Goal: Task Accomplishment & Management: Manage account settings

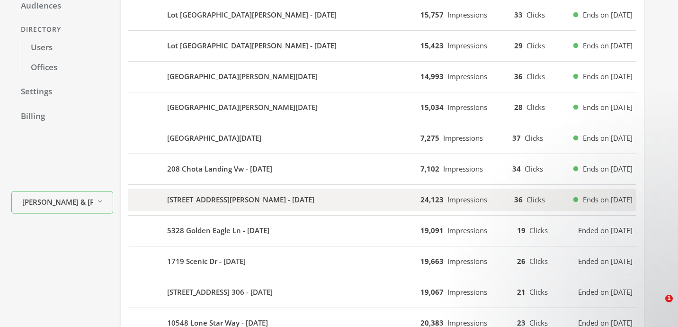
scroll to position [136, 0]
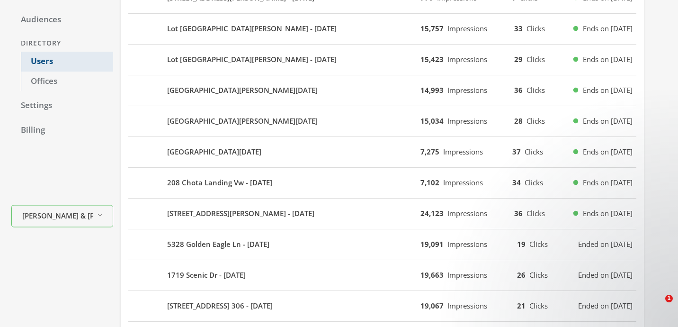
click at [56, 65] on link "Users" at bounding box center [67, 62] width 92 height 20
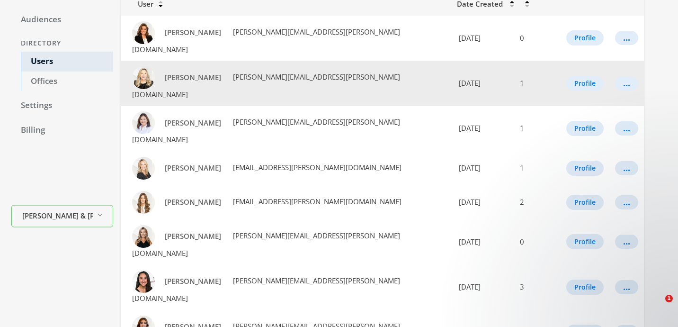
scroll to position [135, 0]
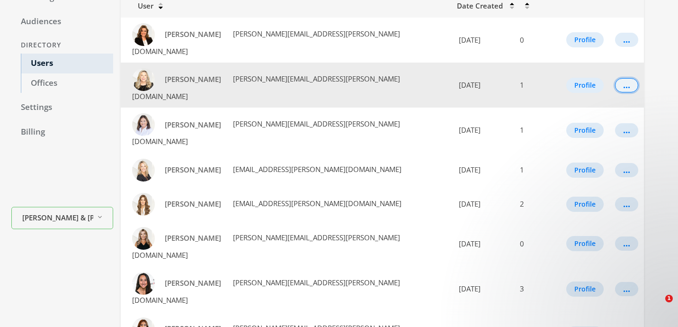
click at [623, 85] on div "..." at bounding box center [626, 85] width 7 height 1
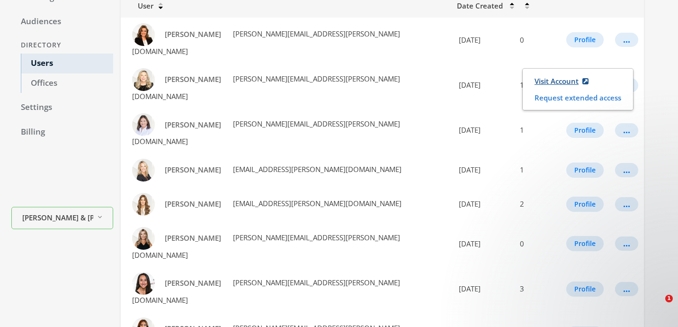
click at [544, 83] on link "Visit Account" at bounding box center [562, 81] width 66 height 18
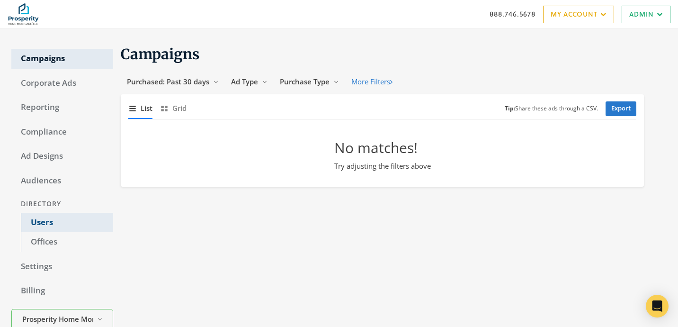
click at [86, 217] on link "Users" at bounding box center [67, 223] width 92 height 20
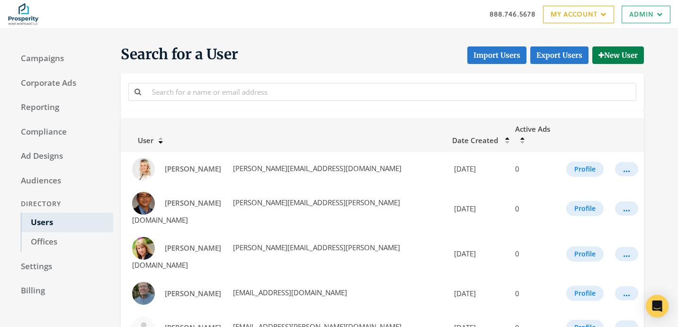
click at [207, 81] on div at bounding box center [382, 91] width 523 height 36
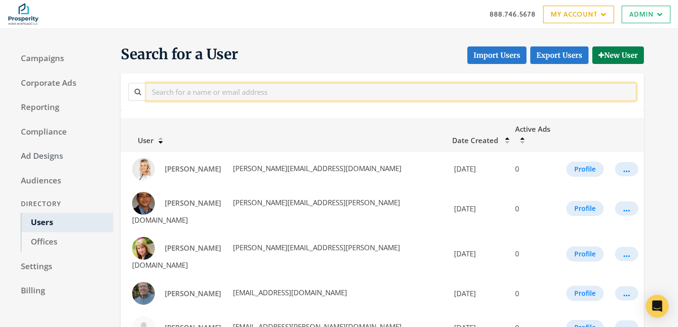
click at [207, 86] on input "text" at bounding box center [391, 92] width 490 height 18
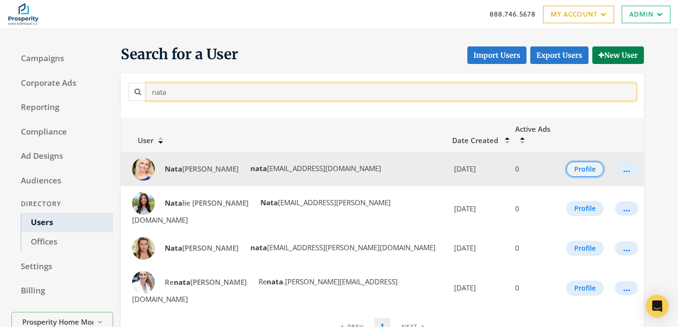
type input "nata"
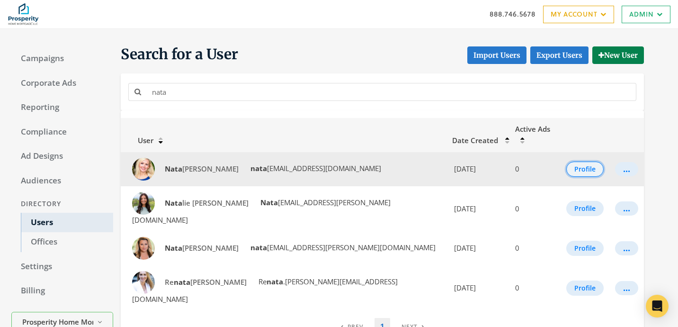
click at [585, 162] on button "Profile" at bounding box center [584, 169] width 37 height 15
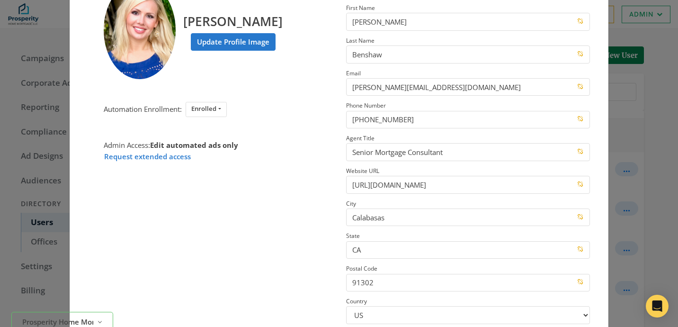
scroll to position [154, 0]
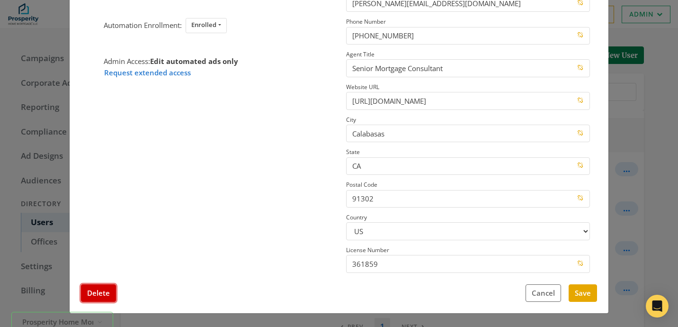
click at [110, 288] on button "Delete" at bounding box center [98, 293] width 35 height 18
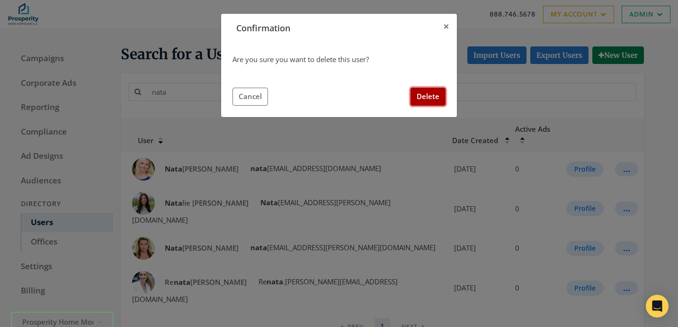
click at [425, 98] on button "Delete" at bounding box center [428, 97] width 35 height 18
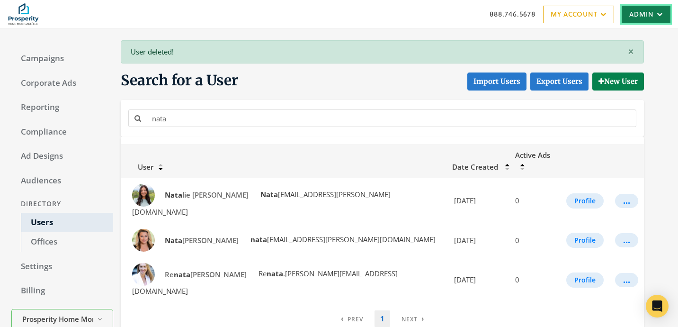
click at [645, 13] on link "Admin" at bounding box center [646, 15] width 49 height 18
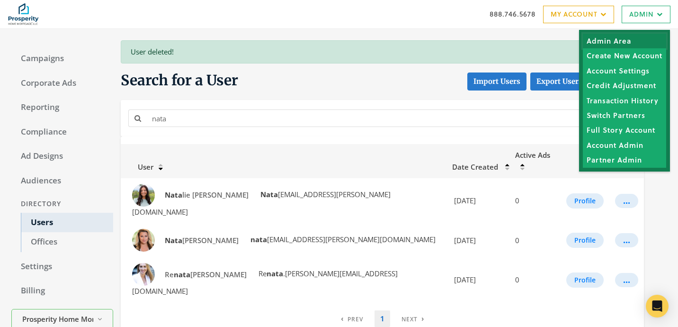
click at [620, 39] on link "Admin Area" at bounding box center [624, 41] width 83 height 15
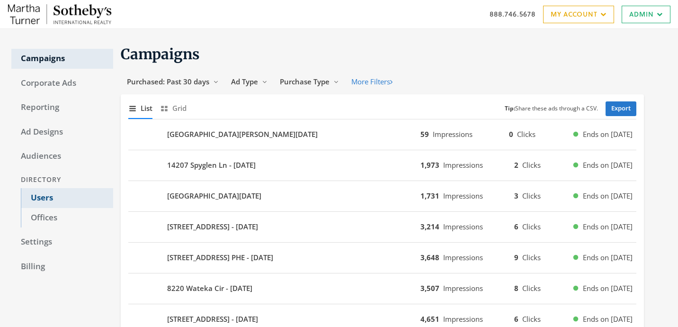
click at [83, 199] on link "Users" at bounding box center [67, 198] width 92 height 20
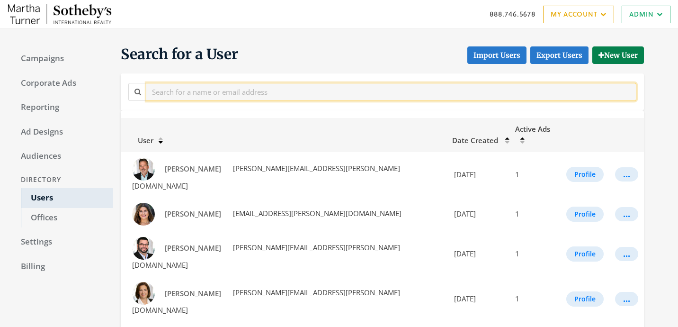
click at [202, 95] on input "text" at bounding box center [391, 92] width 490 height 18
paste input "abbey.barkley@sothebys.realty"
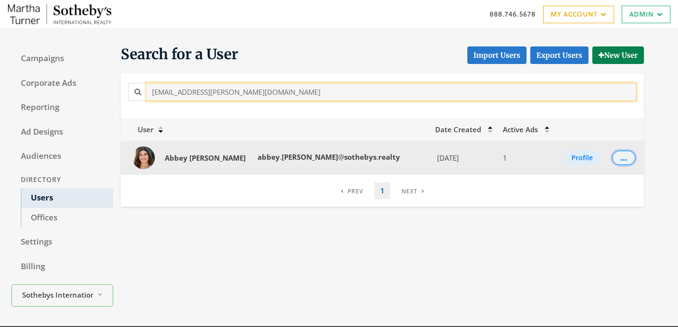
type input "abbey.barkley@sothebys.realty"
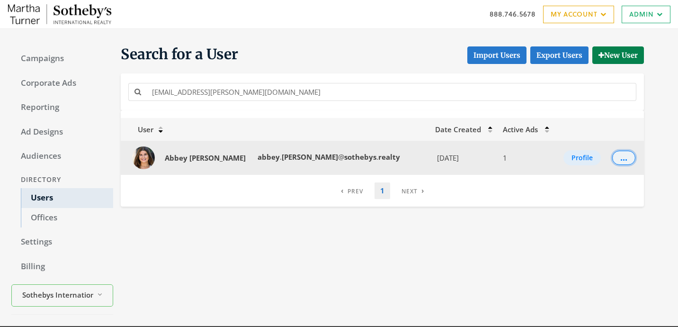
click at [620, 158] on div "..." at bounding box center [623, 157] width 7 height 1
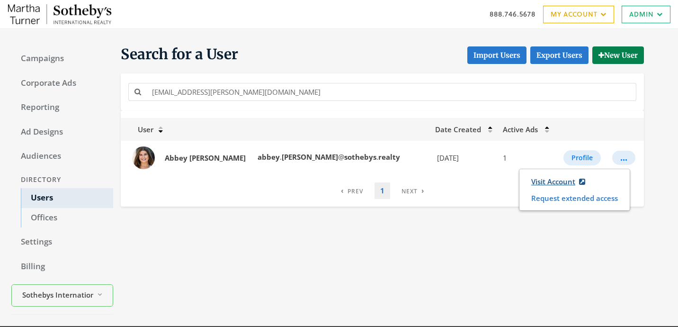
click at [561, 178] on link "Visit Account" at bounding box center [558, 182] width 66 height 18
click at [195, 104] on div "abbey.barkley@sothebys.realty" at bounding box center [382, 91] width 523 height 36
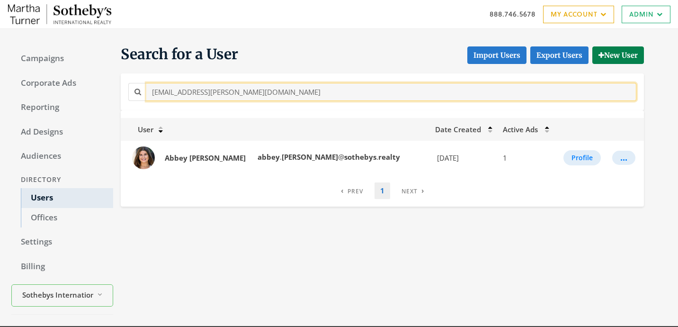
click at [192, 95] on input "abbey.barkley@sothebys.realty" at bounding box center [391, 92] width 490 height 18
paste input "diti.pemmaraju"
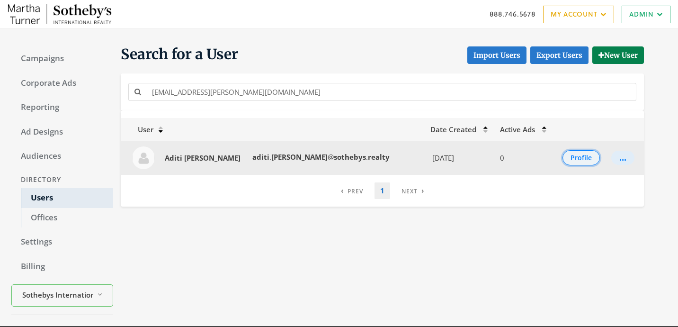
click at [575, 158] on button "Profile" at bounding box center [581, 157] width 37 height 15
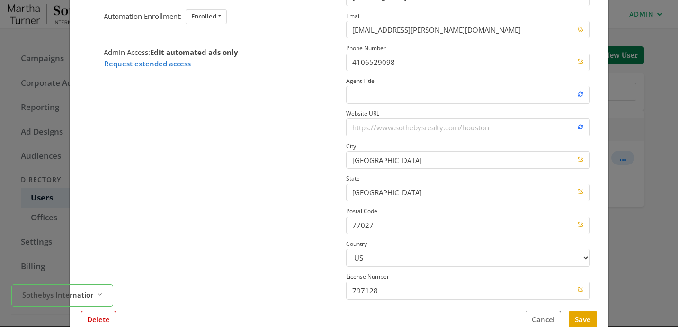
scroll to position [129, 0]
click at [99, 320] on button "Delete" at bounding box center [98, 319] width 35 height 18
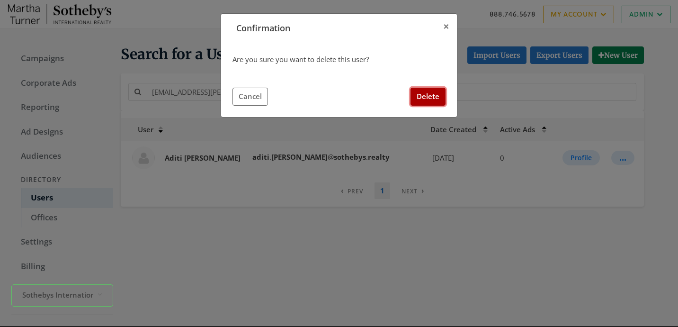
click at [444, 96] on button "Delete" at bounding box center [428, 97] width 35 height 18
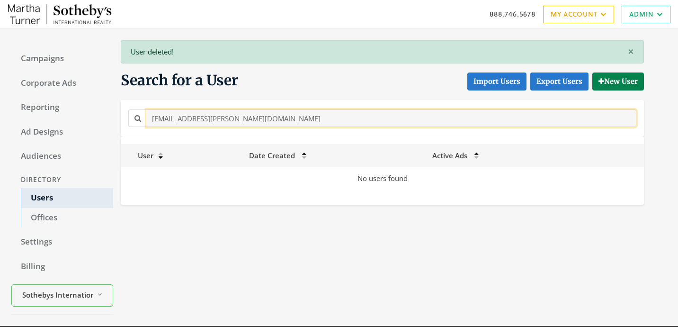
click at [189, 119] on input "aditi.pemmaraju@sothebys.realty" at bounding box center [391, 118] width 490 height 18
paste input "rienne.deguere@Sothebys.R"
click at [189, 117] on input "adrienne.deguere@Sothebys.Realty" at bounding box center [391, 118] width 490 height 18
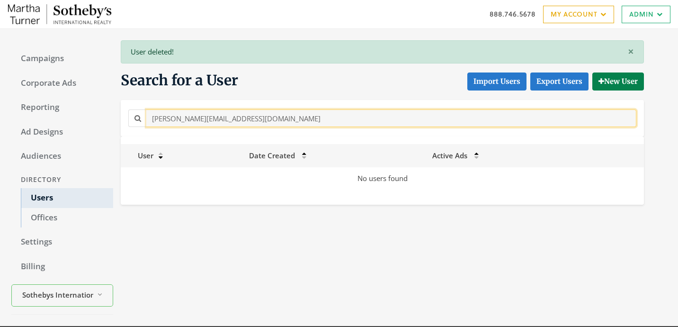
click at [189, 117] on input "adrienne.deguere@Sothebys.Realty" at bounding box center [391, 118] width 490 height 18
paste input "Aimee.Doherty@sothebyshomes.com"
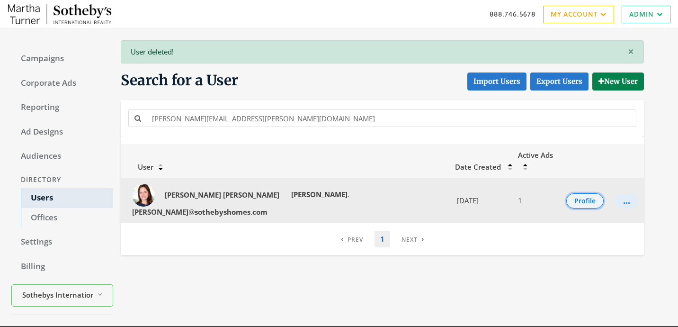
click at [586, 193] on button "Profile" at bounding box center [584, 200] width 37 height 15
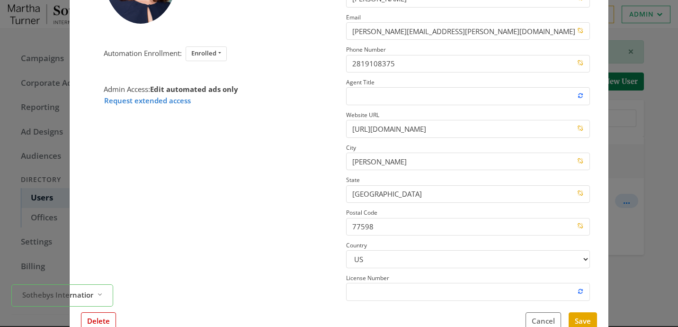
scroll to position [126, 0]
click at [103, 321] on button "Delete" at bounding box center [98, 322] width 35 height 18
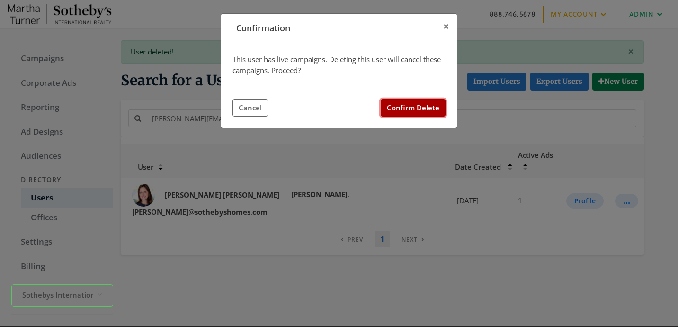
click at [394, 107] on button "Confirm Delete" at bounding box center [413, 108] width 65 height 18
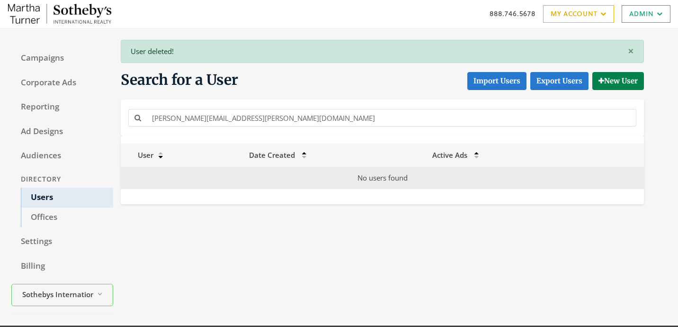
scroll to position [2, 0]
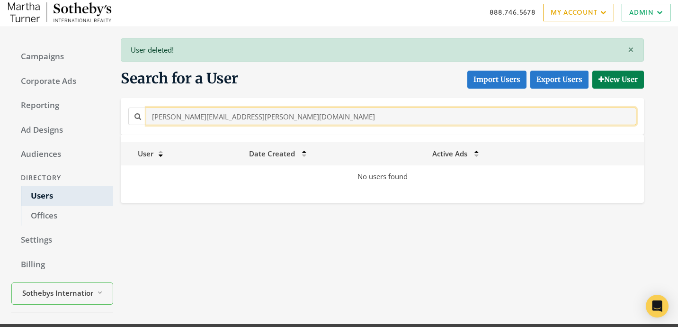
click at [197, 113] on input "Aimee.Doherty@sothebyshomes.com" at bounding box center [391, 117] width 490 height 18
paste input "sha.Dosani@sothebys.realty"
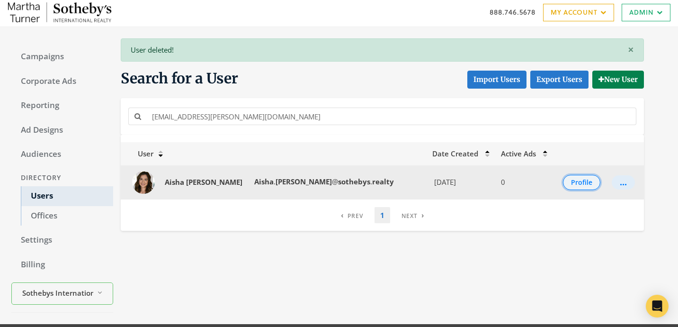
click at [576, 178] on button "Profile" at bounding box center [581, 182] width 37 height 15
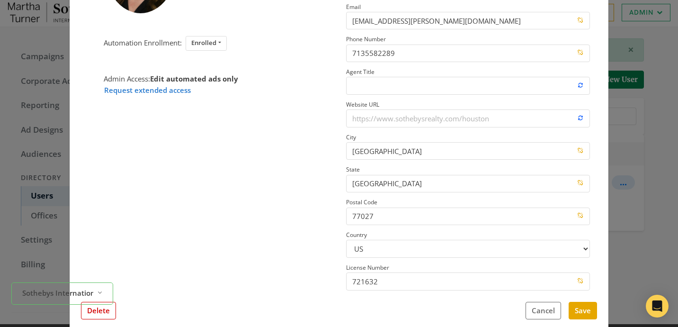
scroll to position [137, 0]
click at [108, 311] on button "Delete" at bounding box center [98, 310] width 35 height 18
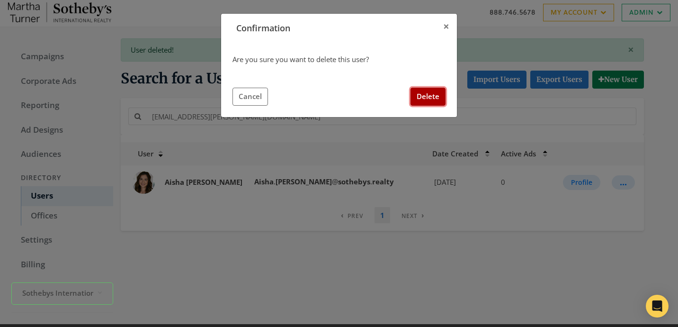
click at [419, 99] on button "Delete" at bounding box center [428, 97] width 35 height 18
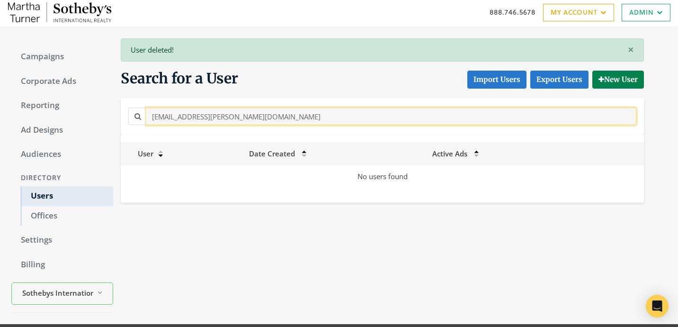
click at [180, 114] on input "Aisha.Dosani@sothebys.realty" at bounding box center [391, 117] width 490 height 18
paste input "allie.synnott"
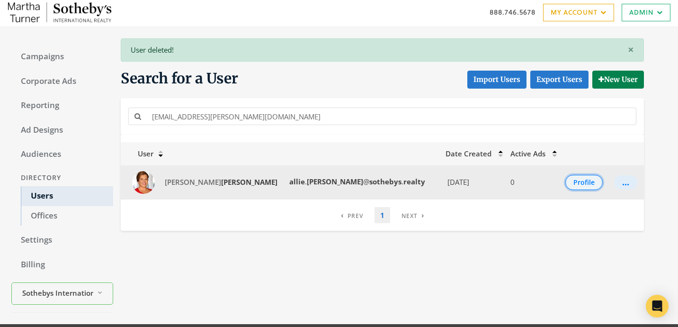
click at [567, 185] on button "Profile" at bounding box center [584, 182] width 37 height 15
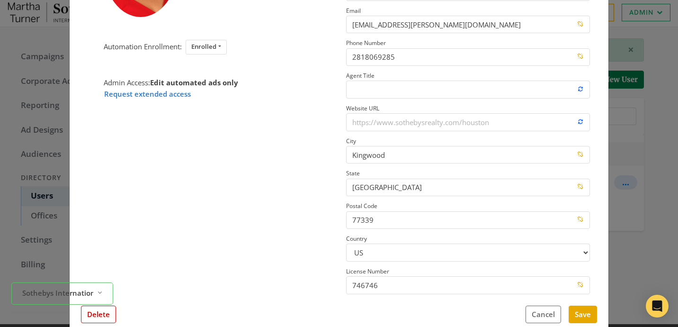
scroll to position [135, 0]
click at [115, 315] on button "Delete" at bounding box center [98, 313] width 35 height 18
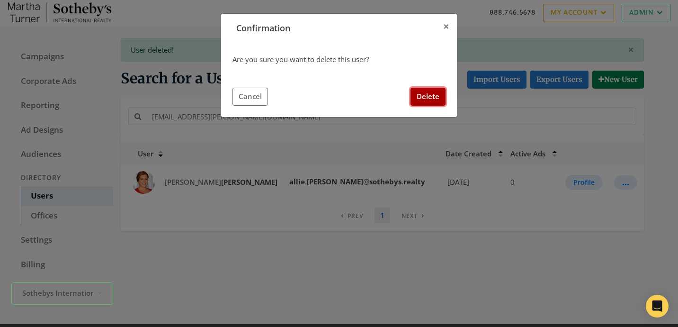
click at [426, 98] on button "Delete" at bounding box center [428, 97] width 35 height 18
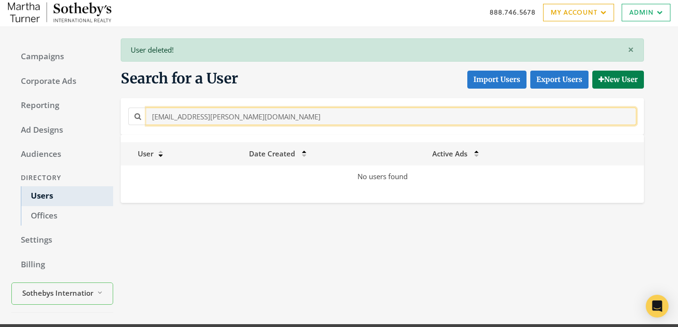
click at [156, 122] on input "allie.synnott@sothebys.realty" at bounding box center [391, 117] width 490 height 18
paste input "i.sheikh"
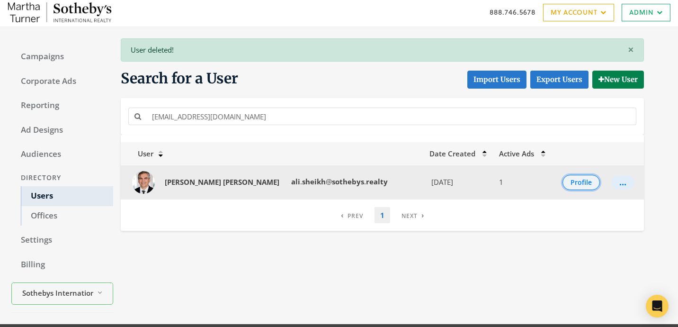
click at [565, 184] on button "Profile" at bounding box center [581, 182] width 37 height 15
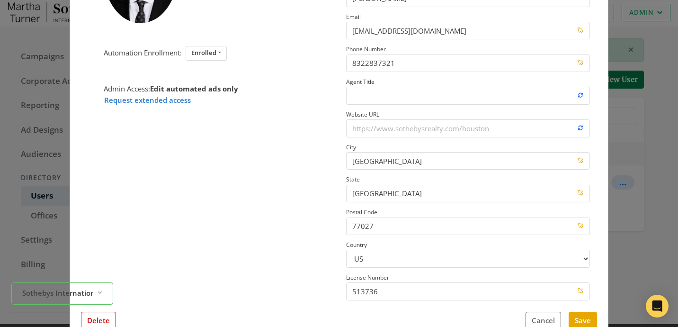
scroll to position [133, 0]
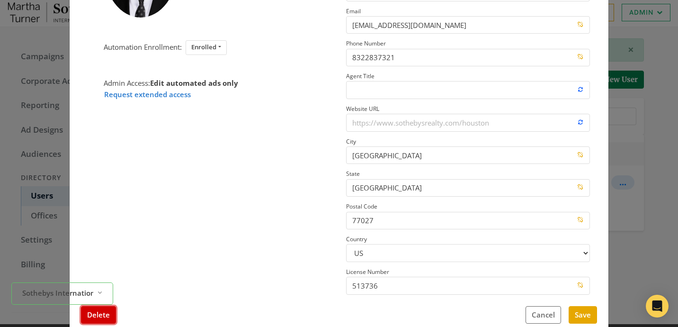
click at [98, 315] on button "Delete" at bounding box center [98, 315] width 35 height 18
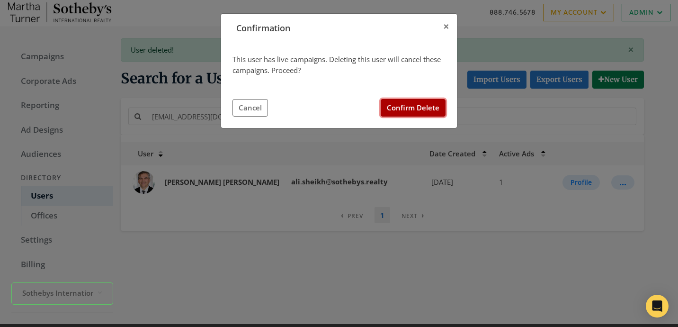
click at [399, 108] on button "Confirm Delete" at bounding box center [413, 108] width 65 height 18
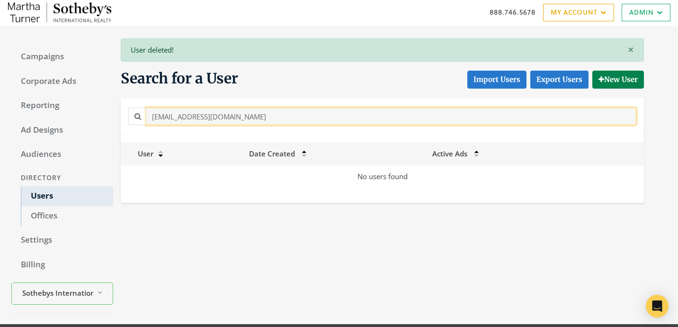
click at [209, 114] on input "ali.sheikh@sothebys.realty" at bounding box center [391, 117] width 490 height 18
paste input "Ali.Mills@sothebyshomes.com"
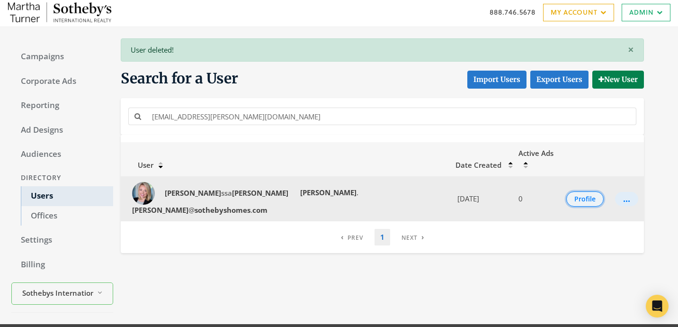
click at [571, 191] on button "Profile" at bounding box center [584, 198] width 37 height 15
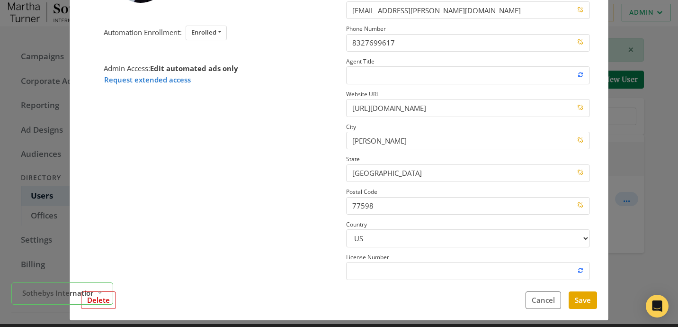
scroll to position [135, 0]
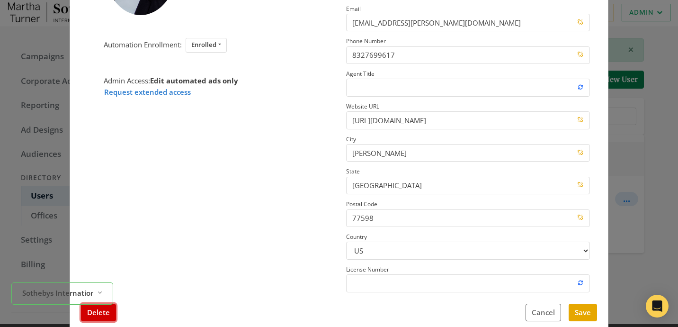
click at [102, 310] on button "Delete" at bounding box center [98, 313] width 35 height 18
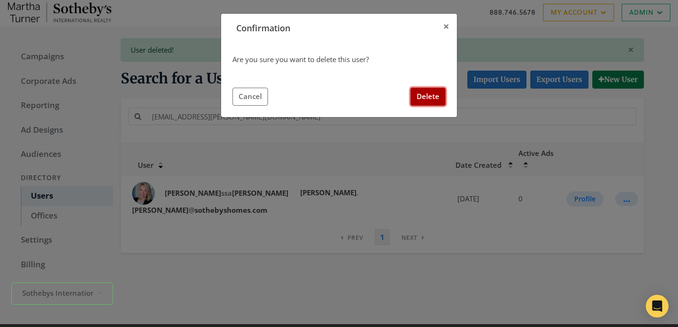
click at [434, 102] on button "Delete" at bounding box center [428, 97] width 35 height 18
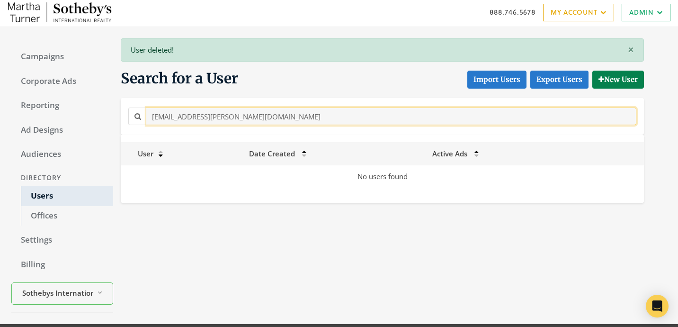
click at [236, 117] on input "Ali.Mills@sothebyshomes.com" at bounding box center [391, 117] width 490 height 18
paste input "amanda.tatum@sothebys.realty"
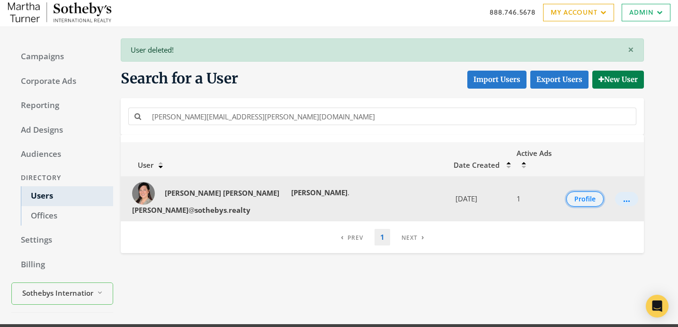
click at [570, 191] on button "Profile" at bounding box center [584, 198] width 37 height 15
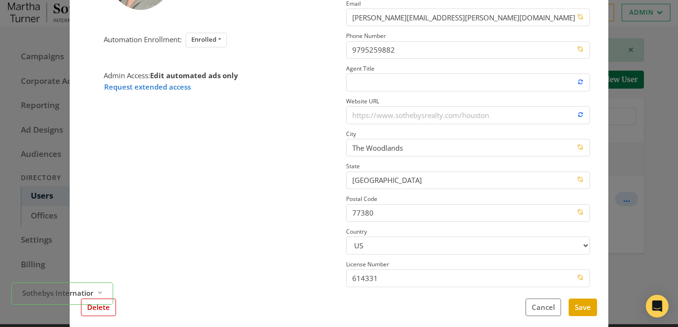
scroll to position [131, 0]
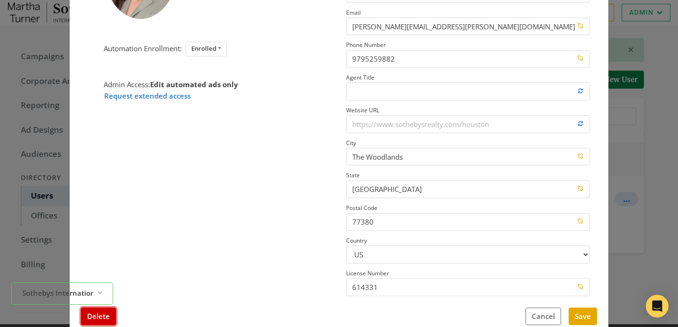
click at [100, 315] on button "Delete" at bounding box center [98, 316] width 35 height 18
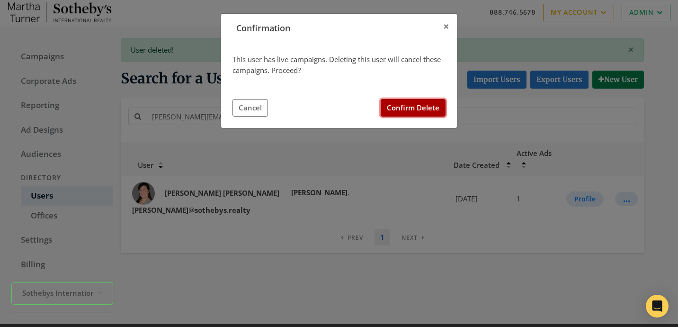
click at [389, 105] on button "Confirm Delete" at bounding box center [413, 108] width 65 height 18
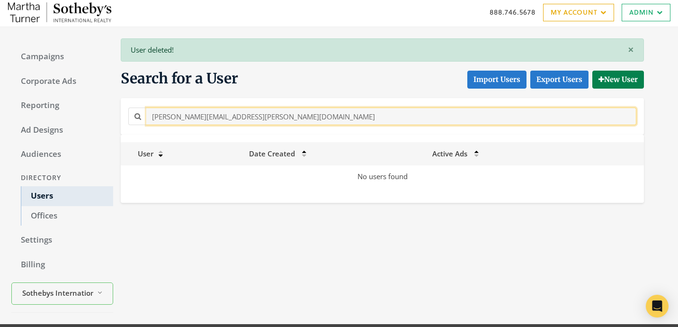
click at [176, 122] on input "amanda.tatum@sothebys.realty" at bounding box center [391, 117] width 490 height 18
paste input "Amber.Davis@sothebyshomes.com"
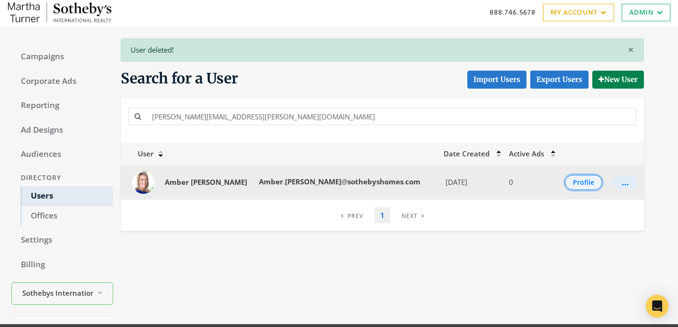
click at [584, 179] on button "Profile" at bounding box center [583, 182] width 37 height 15
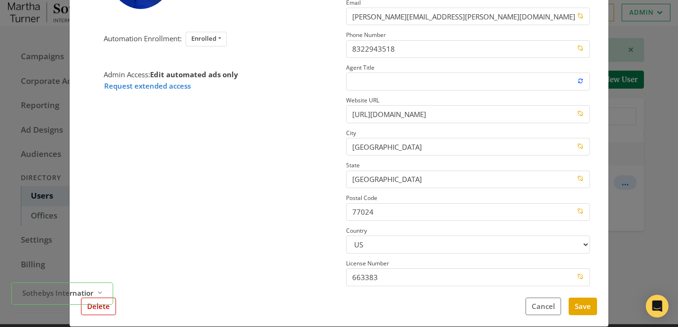
scroll to position [126, 0]
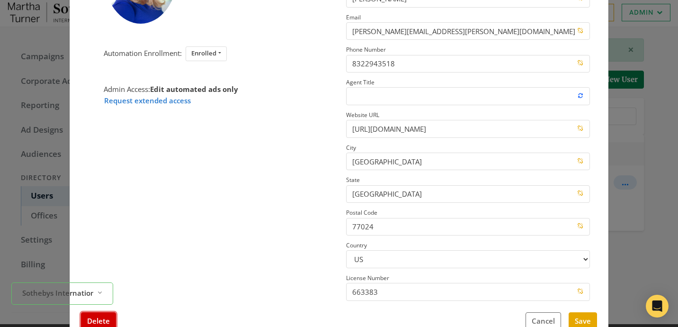
click at [106, 317] on button "Delete" at bounding box center [98, 321] width 35 height 18
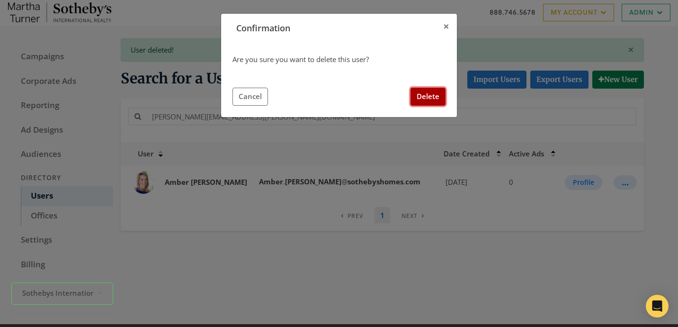
click at [422, 101] on button "Delete" at bounding box center [428, 97] width 35 height 18
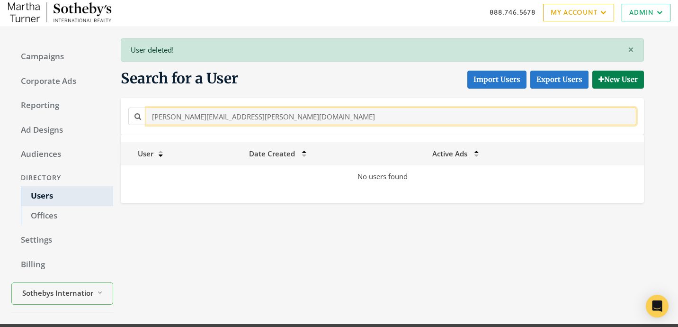
click at [180, 112] on input "Amber.Davis@sothebyshomes.com" at bounding box center [391, 117] width 490 height 18
paste input "kabir.karnani@sothebys.realty"
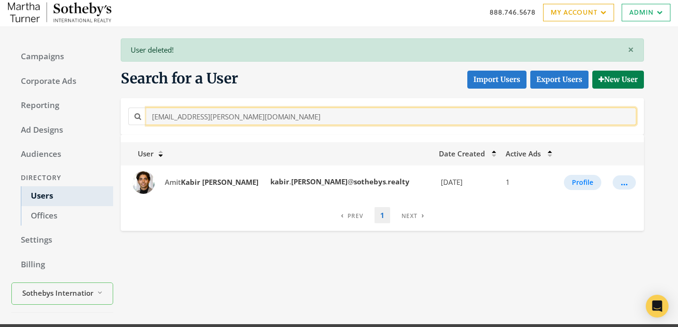
scroll to position [5, 0]
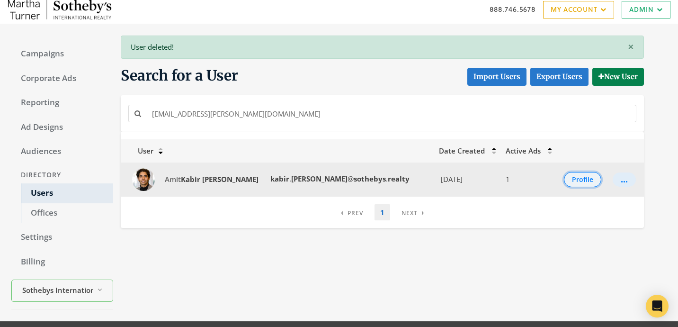
click at [572, 185] on button "Profile" at bounding box center [582, 179] width 37 height 15
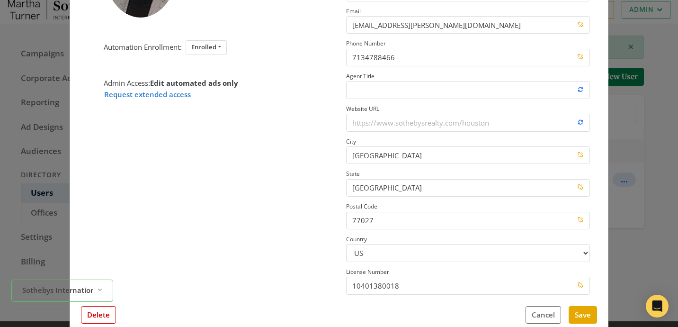
scroll to position [131, 0]
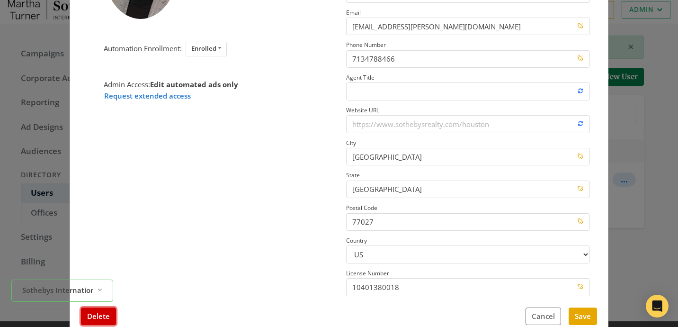
click at [95, 320] on button "Delete" at bounding box center [98, 316] width 35 height 18
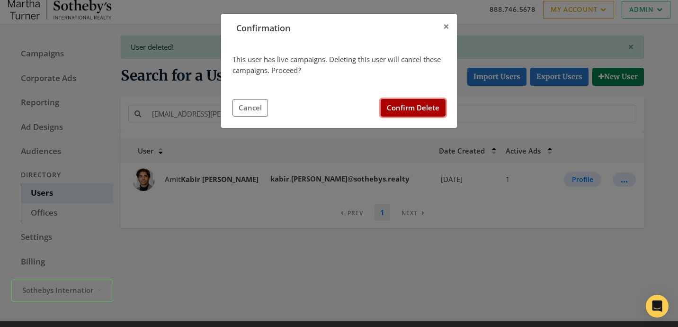
click at [395, 109] on button "Confirm Delete" at bounding box center [413, 108] width 65 height 18
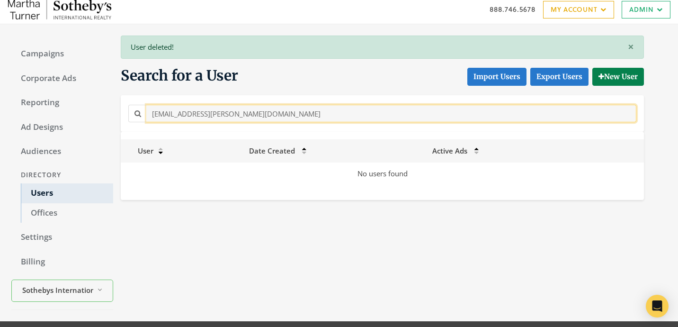
click at [177, 110] on input "kabir.karnani@sothebys.realty" at bounding box center [391, 114] width 490 height 18
paste input "Amena.Elbarraj@Sothebys.R"
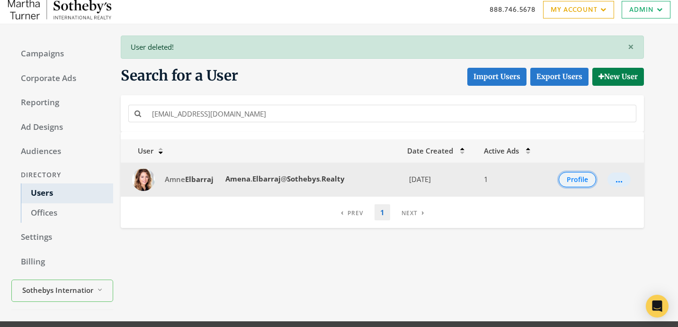
click at [581, 180] on button "Profile" at bounding box center [577, 179] width 37 height 15
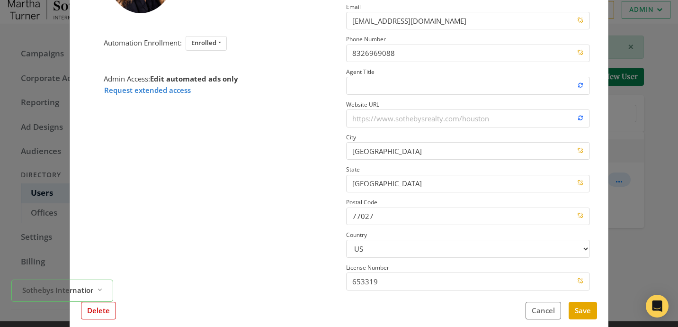
scroll to position [139, 0]
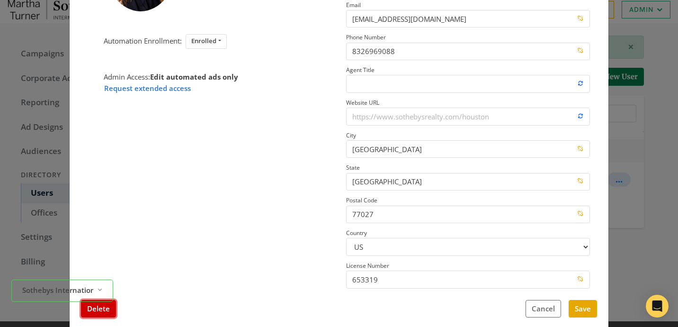
click at [109, 313] on button "Delete" at bounding box center [98, 309] width 35 height 18
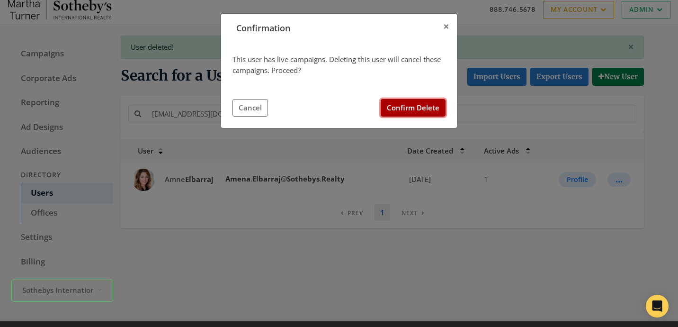
click at [421, 102] on button "Confirm Delete" at bounding box center [413, 108] width 65 height 18
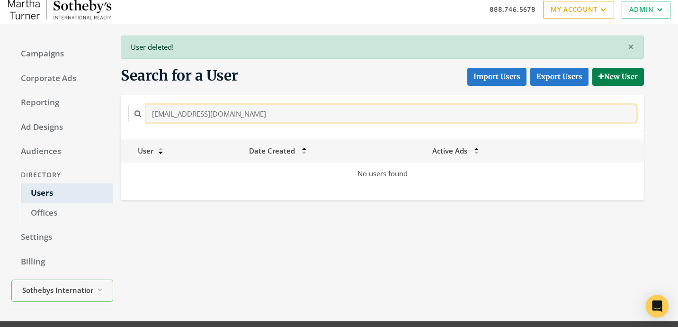
click at [214, 121] on input "Amena.Elbarraj@Sothebys.Realty" at bounding box center [391, 114] width 490 height 18
paste input "y.Huynh@Sothebyshomes.com"
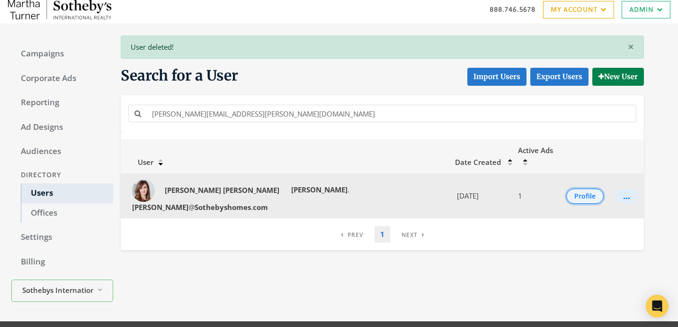
click at [579, 189] on button "Profile" at bounding box center [584, 196] width 37 height 15
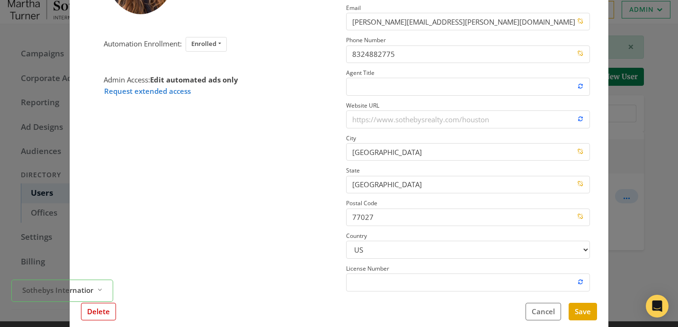
scroll to position [134, 0]
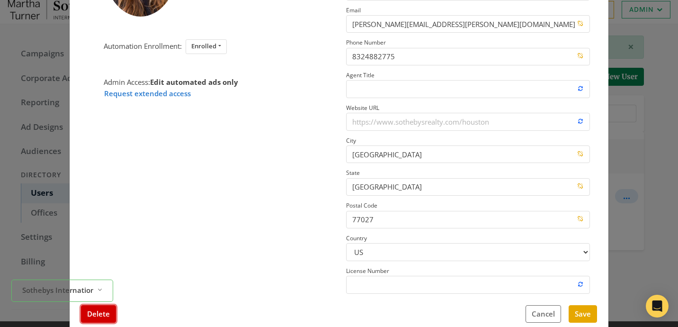
click at [109, 314] on button "Delete" at bounding box center [98, 314] width 35 height 18
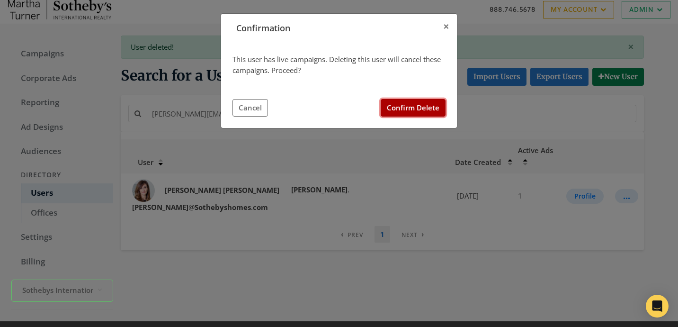
click at [427, 104] on button "Confirm Delete" at bounding box center [413, 108] width 65 height 18
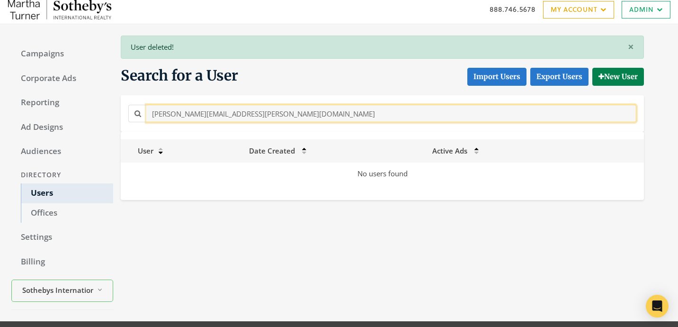
click at [227, 108] on input "Amy.Huynh@Sothebyshomes.com" at bounding box center [391, 114] width 490 height 18
paste input "amy.johnson@sothebys.realty"
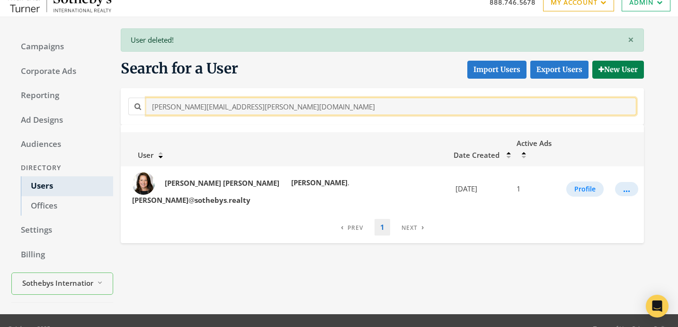
scroll to position [27, 0]
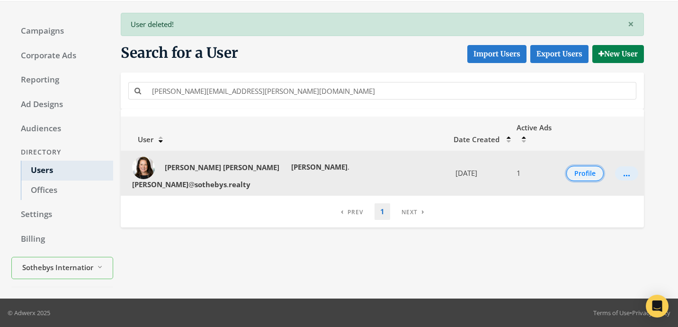
click at [584, 166] on button "Profile" at bounding box center [584, 173] width 37 height 15
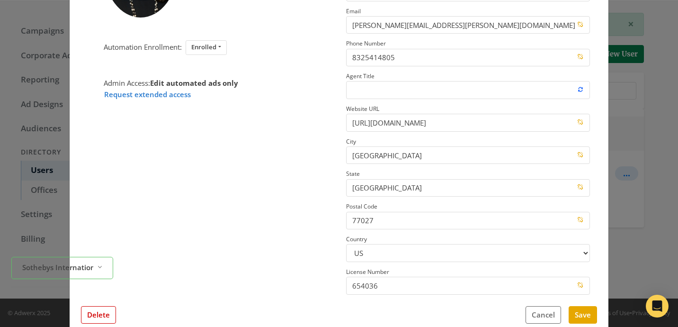
scroll to position [144, 0]
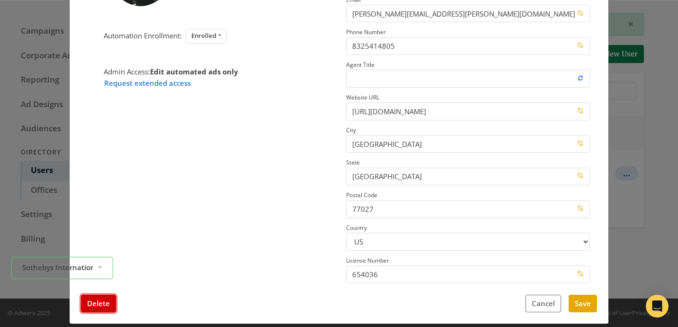
click at [101, 301] on button "Delete" at bounding box center [98, 304] width 35 height 18
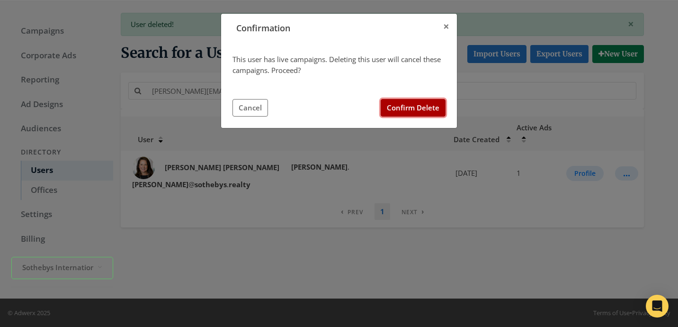
click at [404, 109] on button "Confirm Delete" at bounding box center [413, 108] width 65 height 18
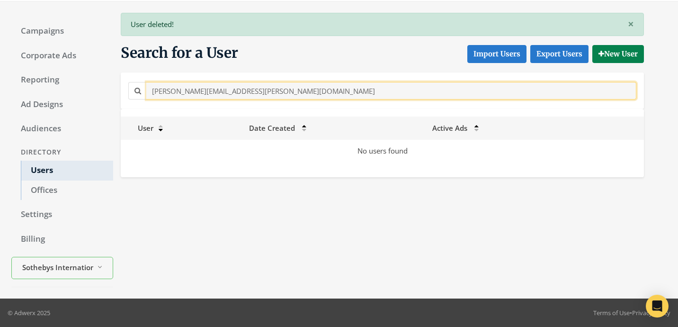
click at [198, 87] on input "amy.johnson@sothebys.realty" at bounding box center [391, 91] width 490 height 18
paste input "kuriger@Sothebys.R"
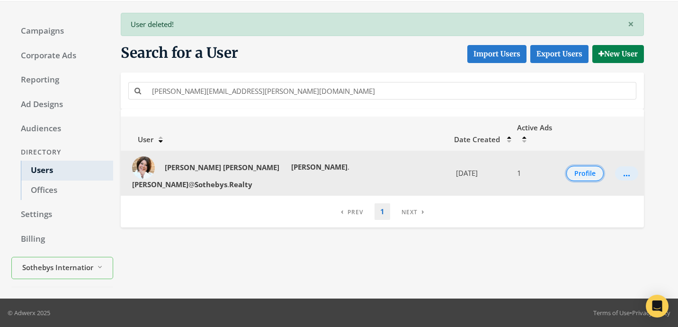
click at [567, 166] on button "Profile" at bounding box center [584, 173] width 37 height 15
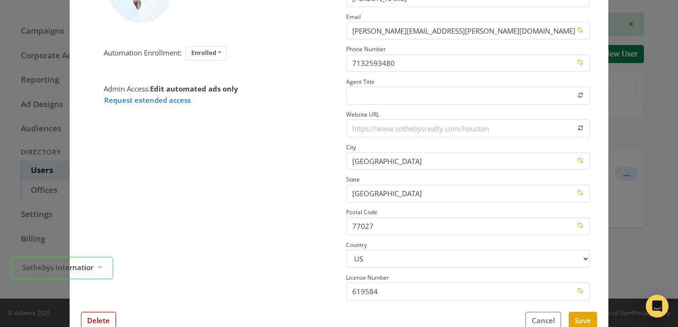
scroll to position [129, 0]
click at [104, 320] on button "Delete" at bounding box center [98, 319] width 35 height 18
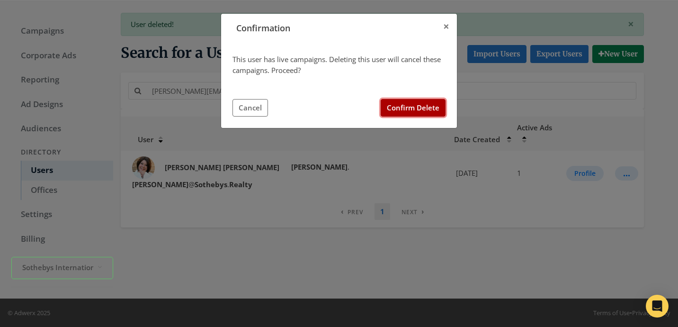
click at [413, 106] on button "Confirm Delete" at bounding box center [413, 108] width 65 height 18
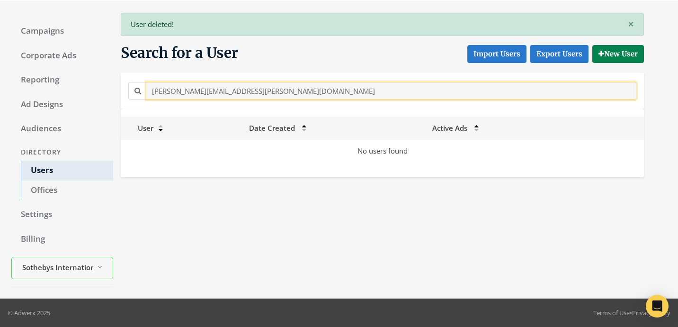
click at [207, 92] on input "amy.kuriger@Sothebys.Realty" at bounding box center [391, 91] width 490 height 18
paste input "liz.murphy@sothebys.r"
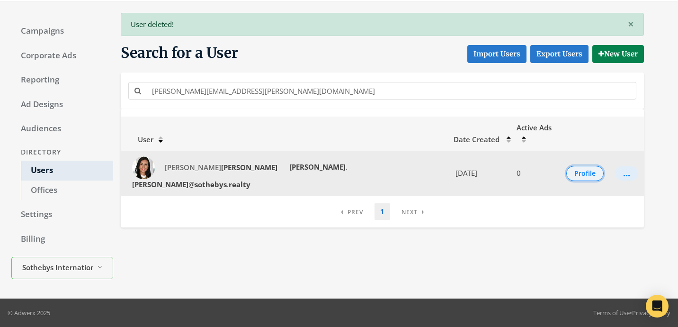
click at [578, 166] on button "Profile" at bounding box center [584, 173] width 37 height 15
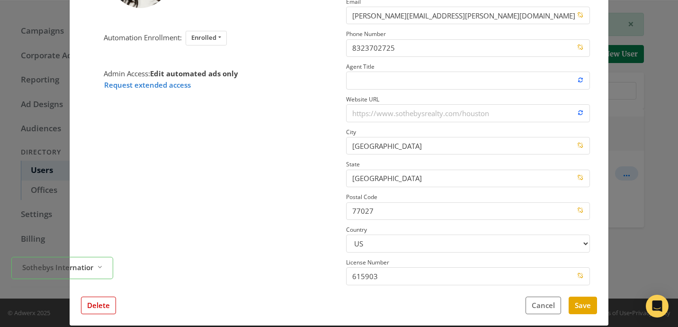
scroll to position [154, 0]
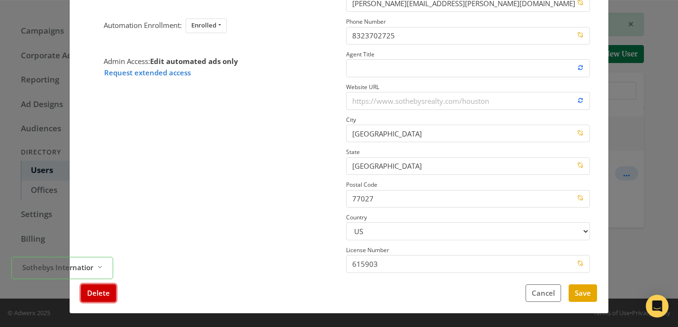
click at [108, 289] on button "Delete" at bounding box center [98, 293] width 35 height 18
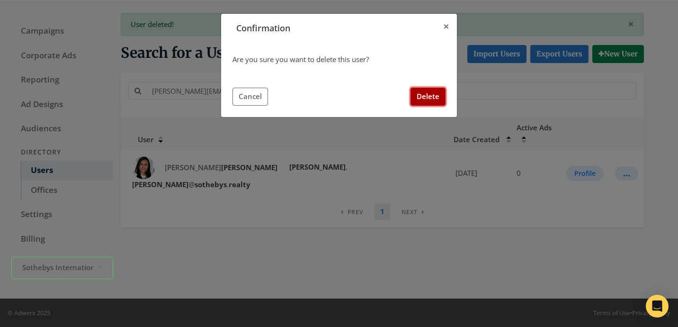
click at [437, 103] on button "Delete" at bounding box center [428, 97] width 35 height 18
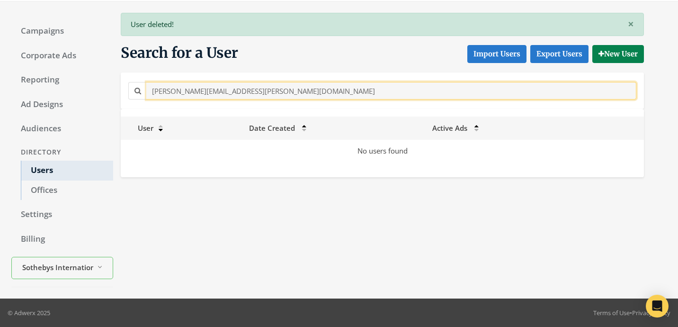
click at [209, 90] on input "liz.murphy@sothebys.realty" at bounding box center [391, 91] width 490 height 18
paste input "andy.montalvo"
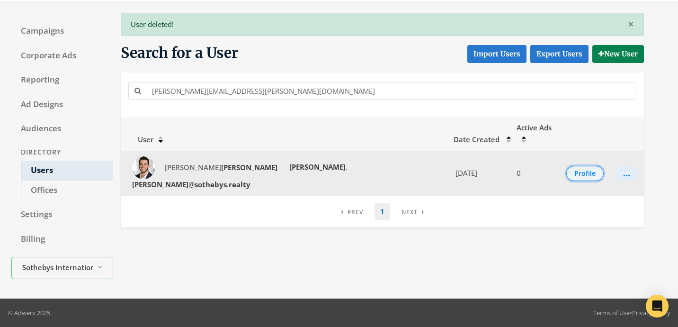
click at [573, 166] on button "Profile" at bounding box center [584, 173] width 37 height 15
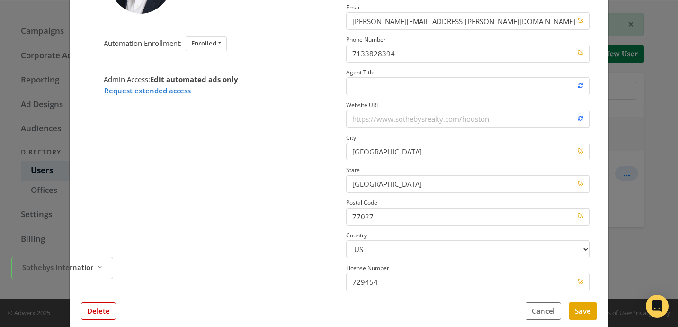
scroll to position [138, 0]
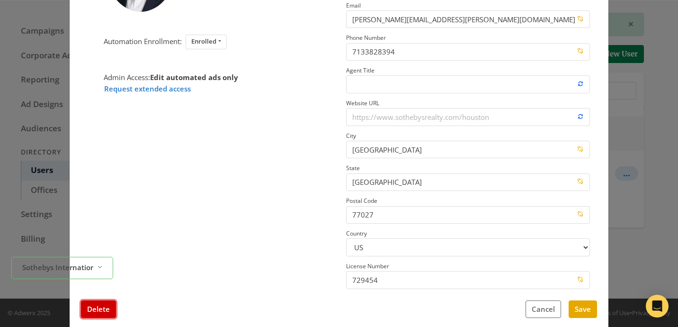
click at [108, 310] on button "Delete" at bounding box center [98, 309] width 35 height 18
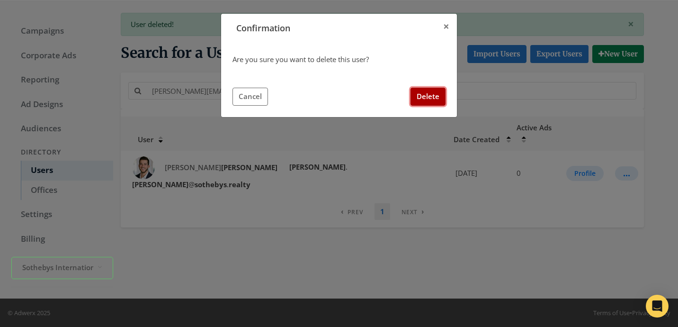
click at [418, 94] on button "Delete" at bounding box center [428, 97] width 35 height 18
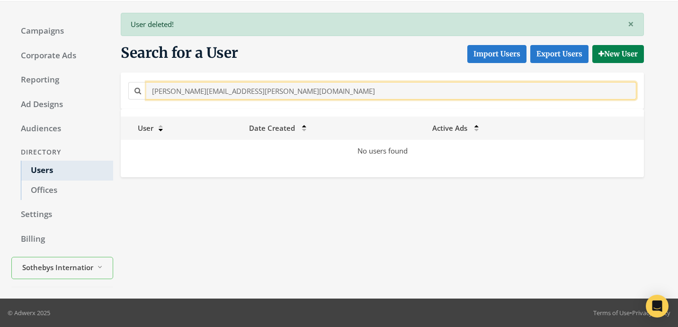
click at [198, 95] on input "andy.montalvo@sothebys.realty" at bounding box center [391, 91] width 490 height 18
paste input "Angie.Hardin@Sothebys.R"
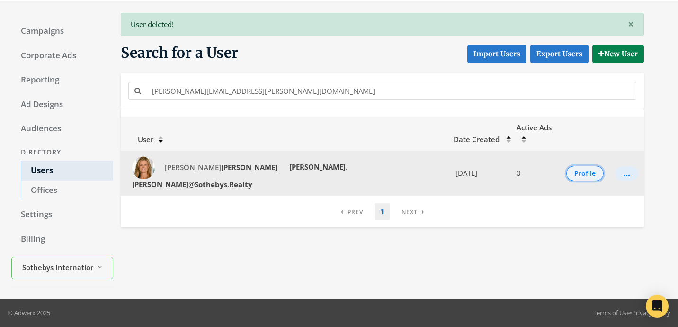
click at [581, 166] on button "Profile" at bounding box center [584, 173] width 37 height 15
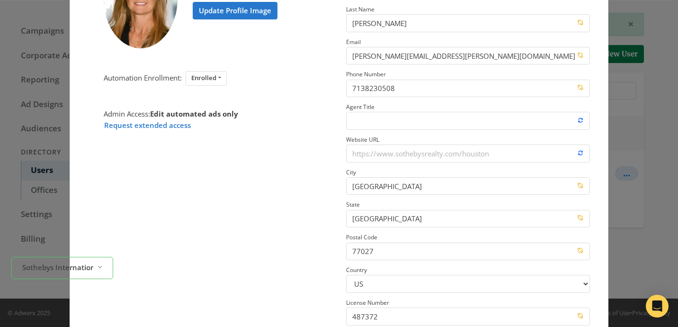
scroll to position [154, 0]
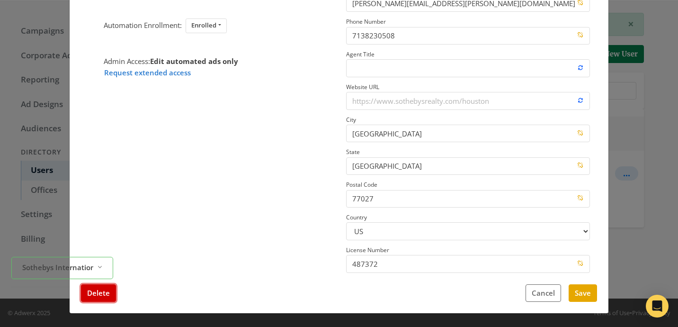
click at [93, 298] on button "Delete" at bounding box center [98, 293] width 35 height 18
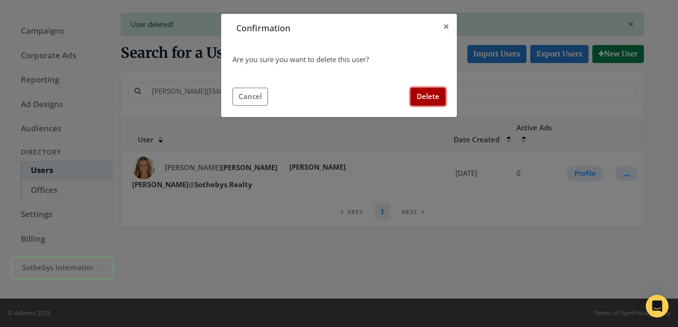
click at [420, 99] on button "Delete" at bounding box center [428, 97] width 35 height 18
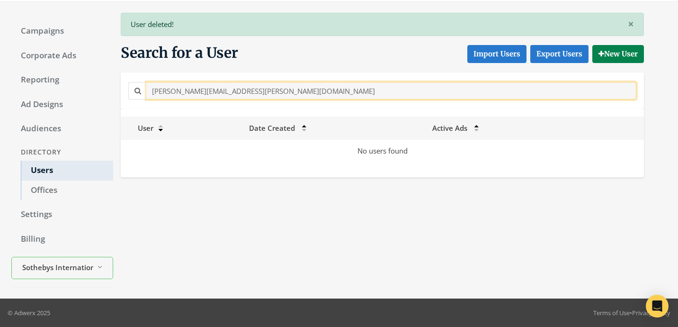
click at [202, 94] on input "Angie.Hardin@Sothebys.Realty" at bounding box center [391, 91] width 490 height 18
paste input "ela.Longo"
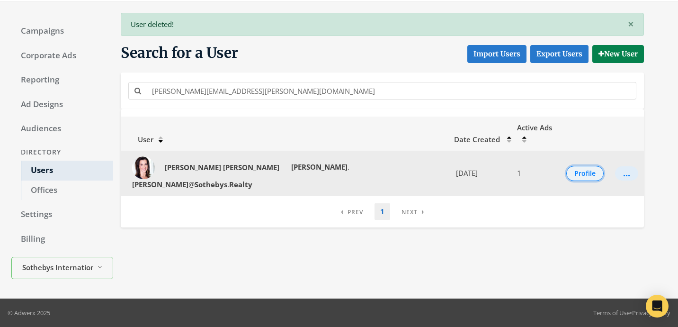
click at [576, 166] on button "Profile" at bounding box center [584, 173] width 37 height 15
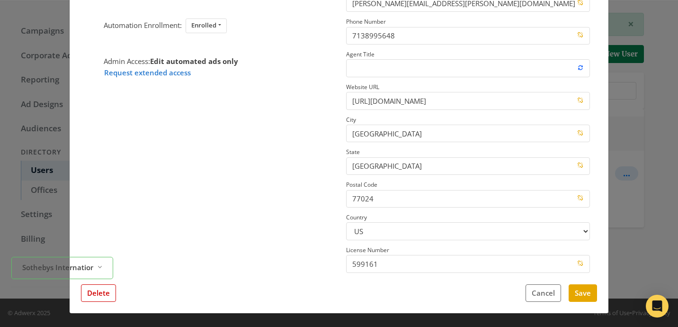
scroll to position [153, 0]
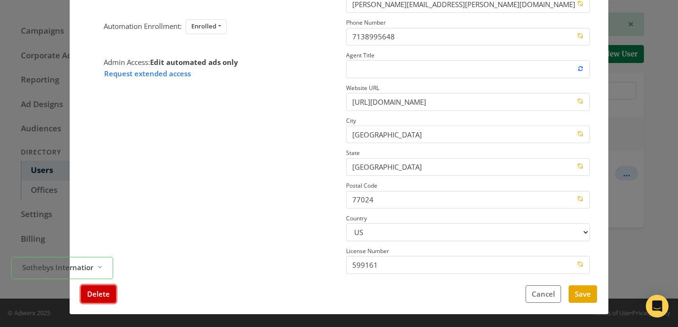
click at [89, 295] on button "Delete" at bounding box center [98, 294] width 35 height 18
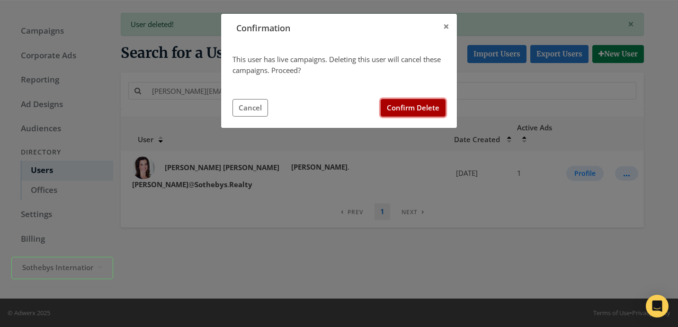
click at [411, 110] on button "Confirm Delete" at bounding box center [413, 108] width 65 height 18
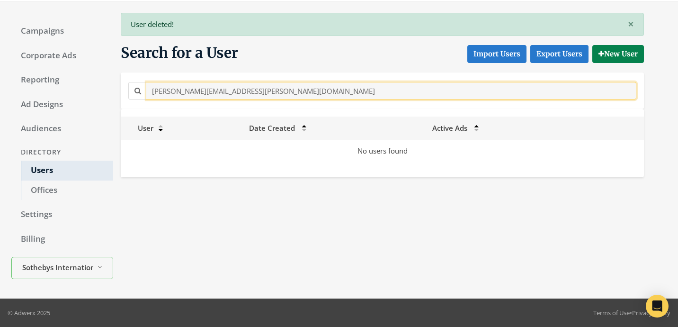
click at [170, 88] on input "Angela.Longo@Sothebys.Realty" at bounding box center [391, 91] width 490 height 18
paste input "Kristin.Finley@sothebyshomes.com"
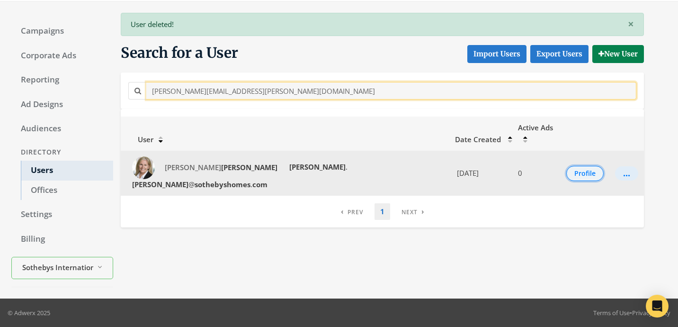
type input "Kristin.Finley@sothebyshomes.com"
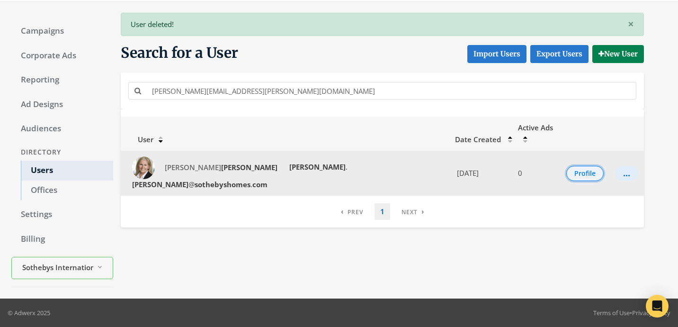
click at [582, 166] on button "Profile" at bounding box center [584, 173] width 37 height 15
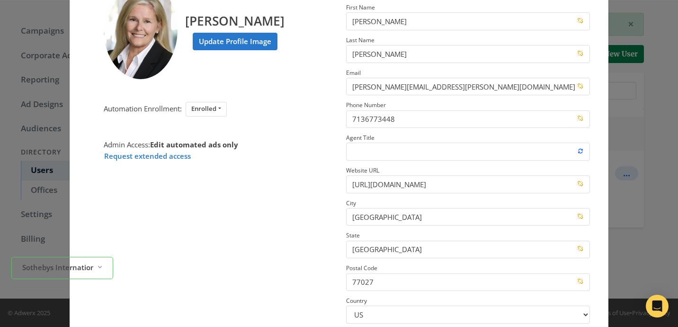
scroll to position [154, 0]
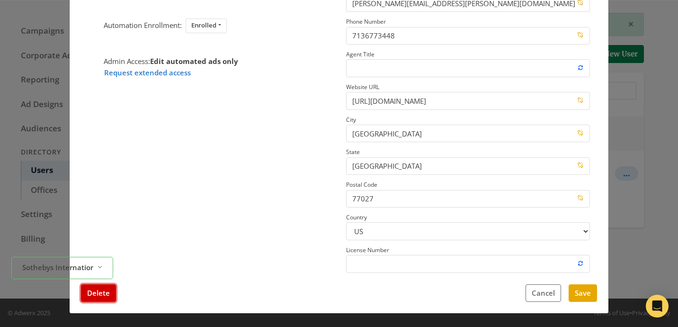
click at [105, 293] on button "Delete" at bounding box center [98, 293] width 35 height 18
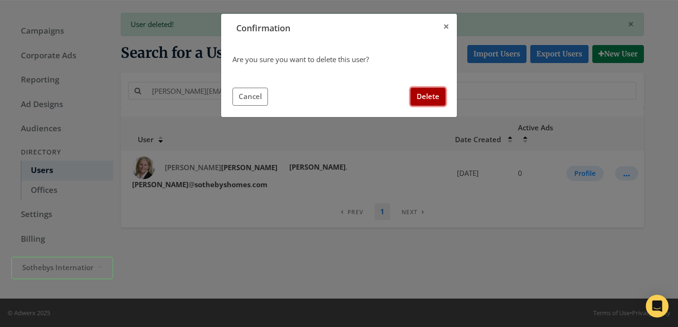
click at [422, 99] on button "Delete" at bounding box center [428, 97] width 35 height 18
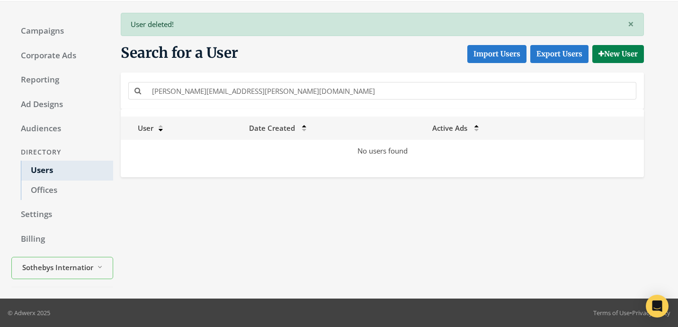
scroll to position [0, 0]
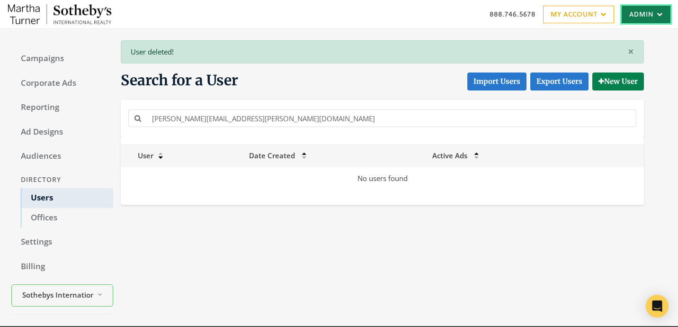
click at [655, 14] on icon at bounding box center [658, 14] width 9 height 6
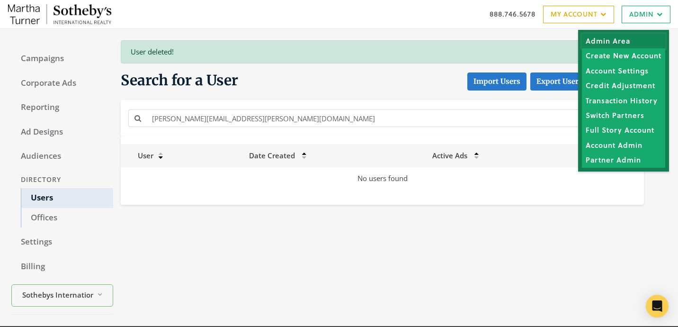
click at [647, 39] on link "Admin Area" at bounding box center [623, 41] width 83 height 15
